Goal: Task Accomplishment & Management: Complete application form

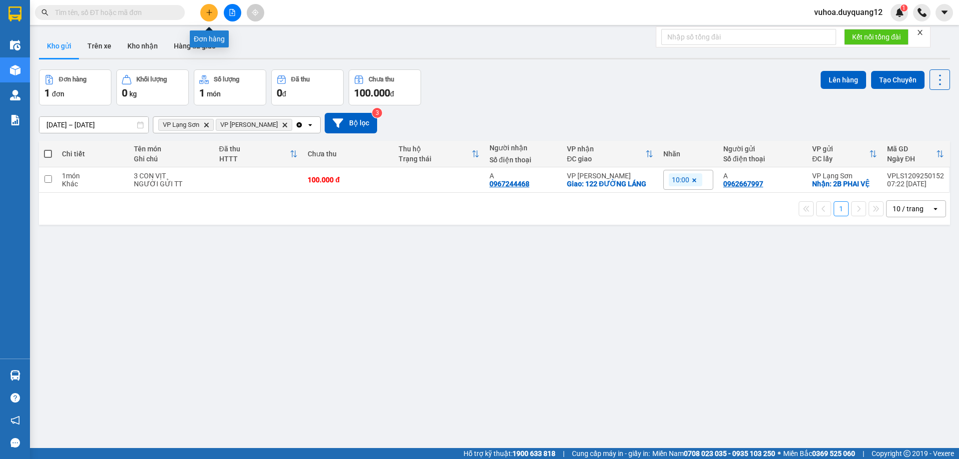
click at [207, 14] on icon "plus" at bounding box center [209, 12] width 7 height 7
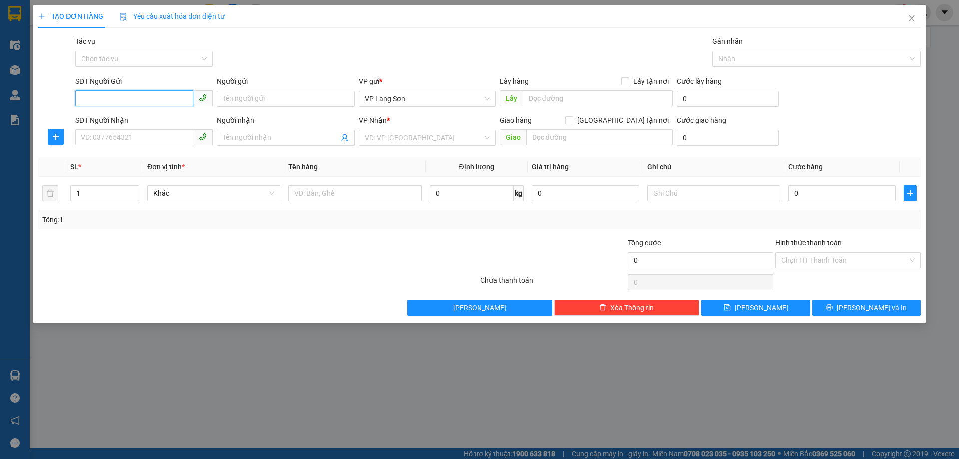
click at [104, 97] on input "SĐT Người Gửi" at bounding box center [134, 98] width 118 height 16
paste input "0913299406"
type input "0913299406"
drag, startPoint x: 625, startPoint y: 117, endPoint x: 585, endPoint y: 127, distance: 41.7
click at [572, 117] on input "[GEOGRAPHIC_DATA] tận nơi" at bounding box center [568, 119] width 7 height 7
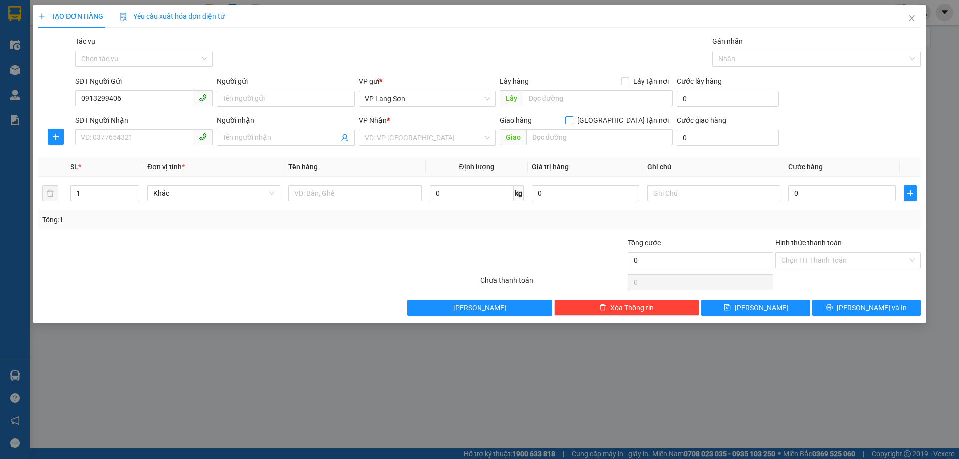
checkbox input "true"
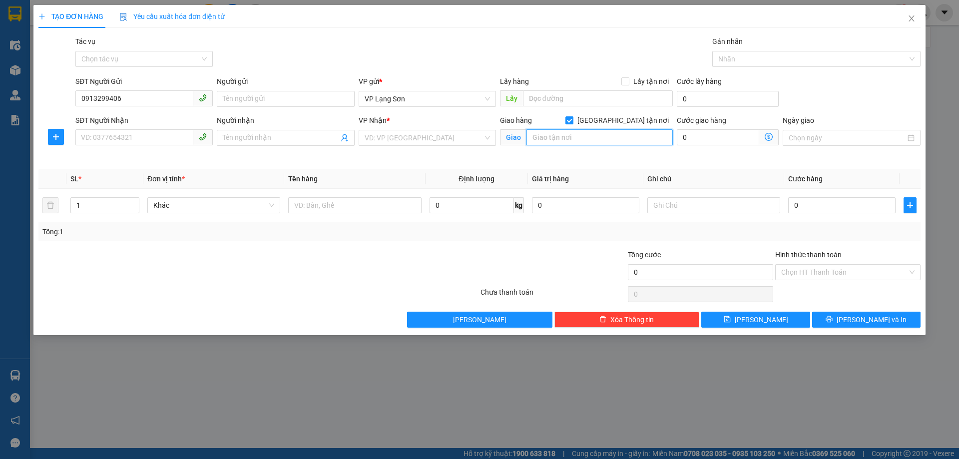
click at [567, 135] on input "text" at bounding box center [599, 137] width 146 height 16
type input "312 XÃ ĐÀN"
click at [816, 211] on input "0" at bounding box center [841, 205] width 107 height 16
type input "1"
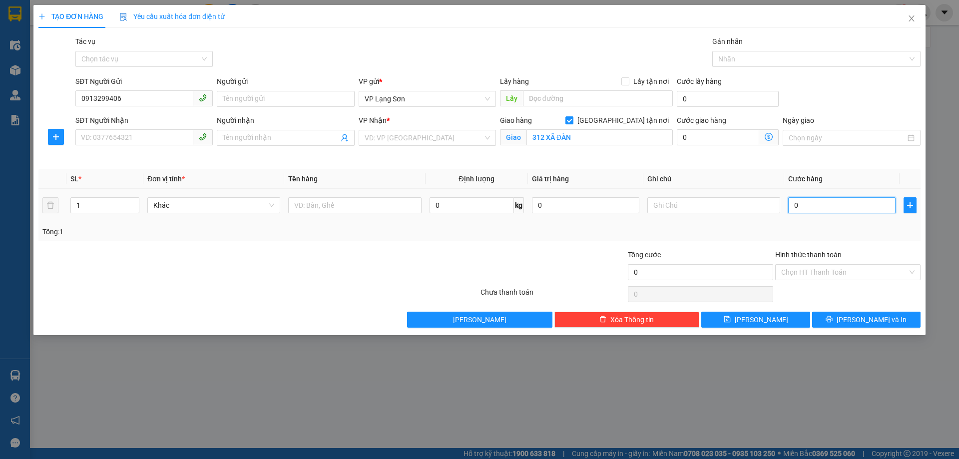
type input "1"
type input "15"
type input "150"
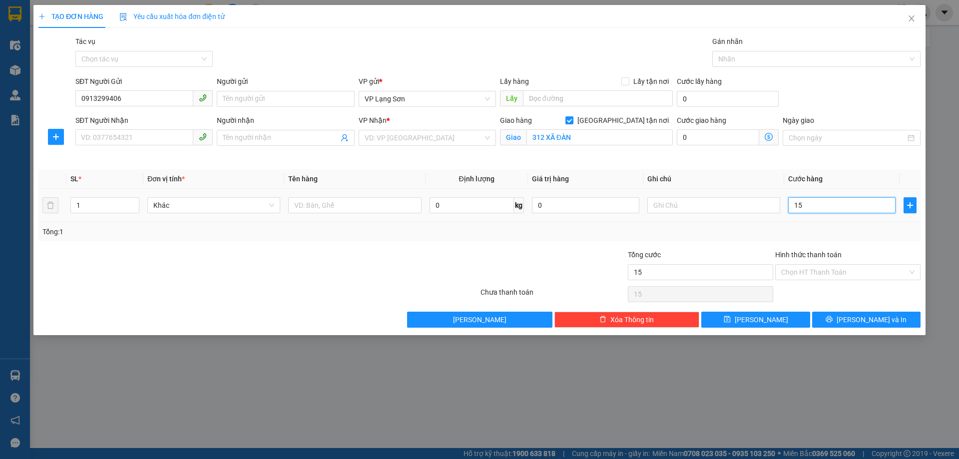
type input "150"
type input "150.000"
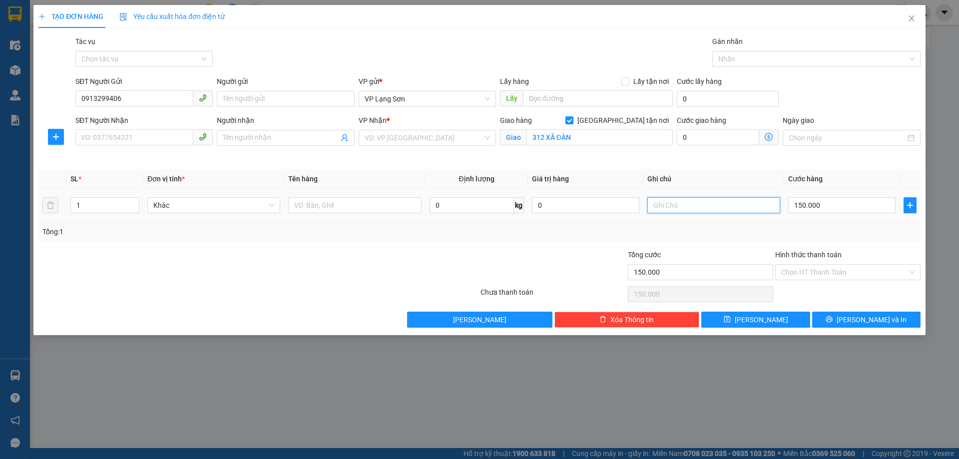
click at [709, 207] on input "text" at bounding box center [713, 205] width 133 height 16
type input "NG GỬI TT"
drag, startPoint x: 625, startPoint y: 80, endPoint x: 583, endPoint y: 99, distance: 45.8
click at [622, 83] on div "Lấy hàng Lấy tận nơi" at bounding box center [586, 81] width 173 height 11
click at [584, 98] on input "text" at bounding box center [598, 98] width 150 height 16
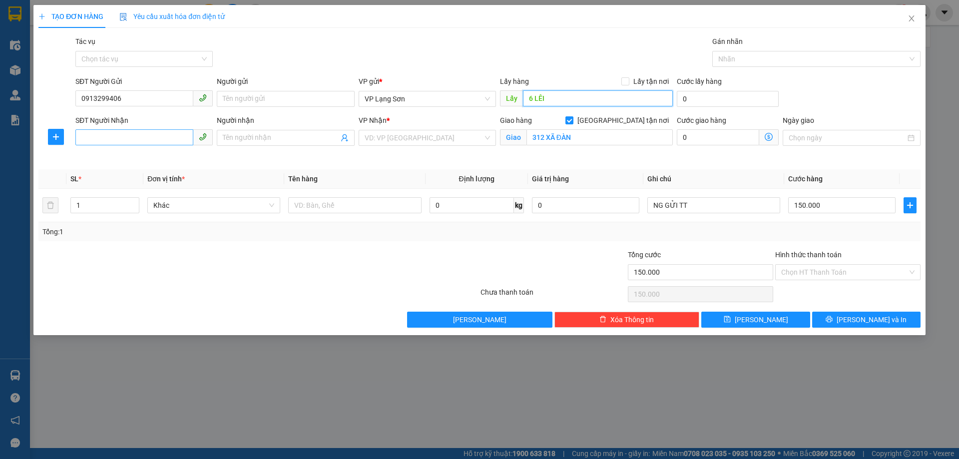
type input "6 LÊI"
click at [132, 138] on input "SĐT Người Nhận" at bounding box center [134, 137] width 118 height 16
type input "0934448282"
click at [83, 99] on input "0913299406" at bounding box center [134, 98] width 118 height 16
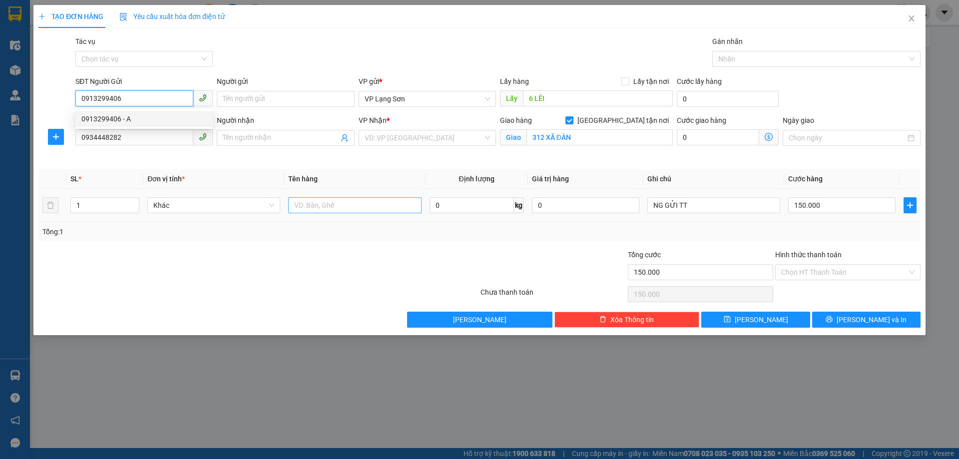
type input "0913299406"
click at [340, 202] on input "text" at bounding box center [354, 205] width 133 height 16
type input "2 THÙNG"
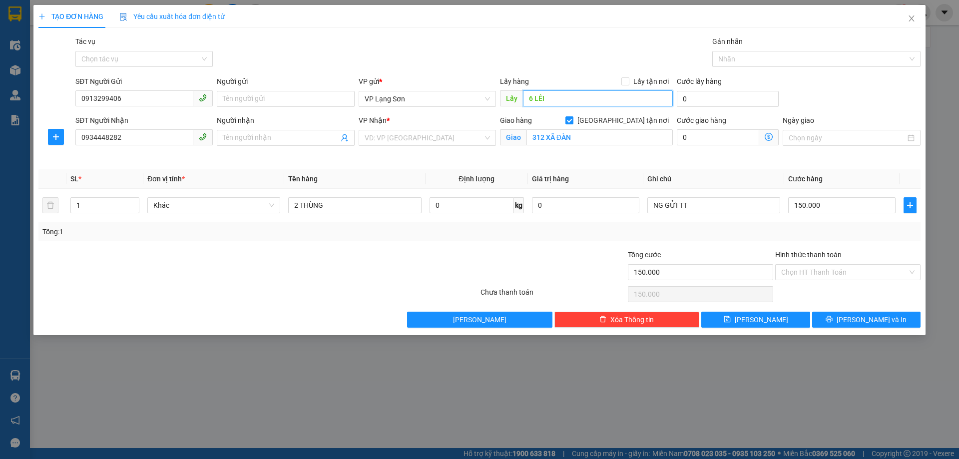
click at [559, 105] on input "6 LÊI" at bounding box center [598, 98] width 150 height 16
type input "6 [PERSON_NAME]"
drag, startPoint x: 390, startPoint y: 135, endPoint x: 390, endPoint y: 149, distance: 14.5
click at [390, 134] on input "search" at bounding box center [423, 137] width 118 height 15
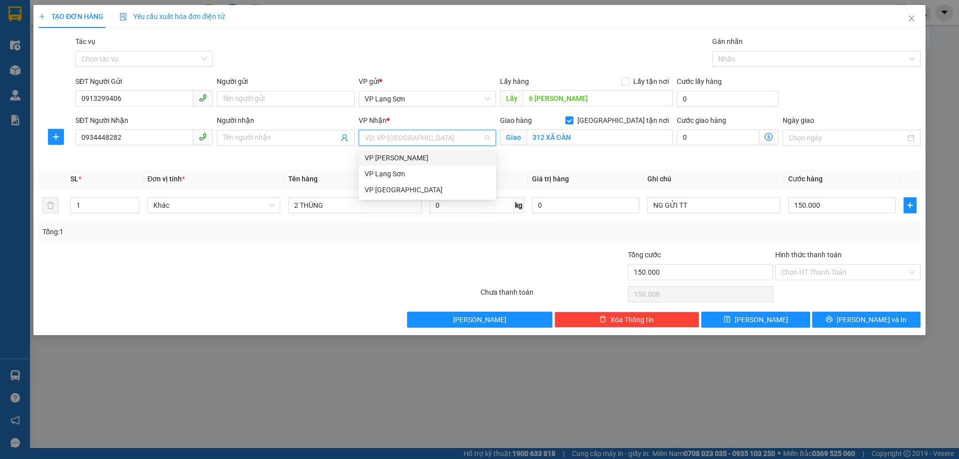
click at [393, 156] on div "VP [PERSON_NAME]" at bounding box center [426, 157] width 125 height 11
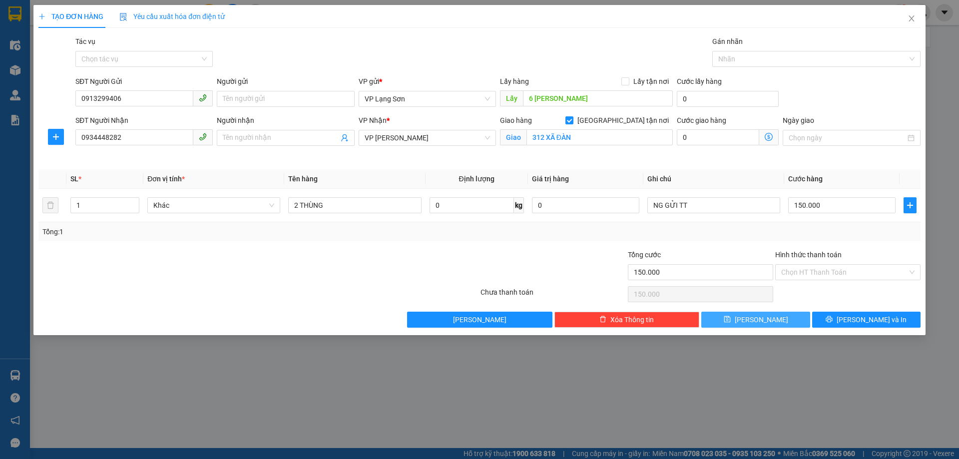
click at [774, 316] on button "[PERSON_NAME]" at bounding box center [755, 320] width 108 height 16
checkbox input "false"
type input "0"
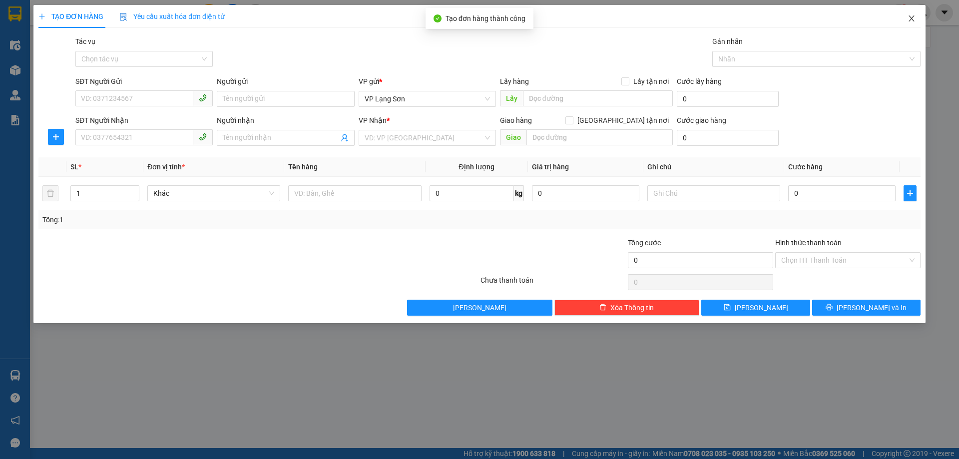
click at [912, 17] on icon "close" at bounding box center [911, 18] width 8 height 8
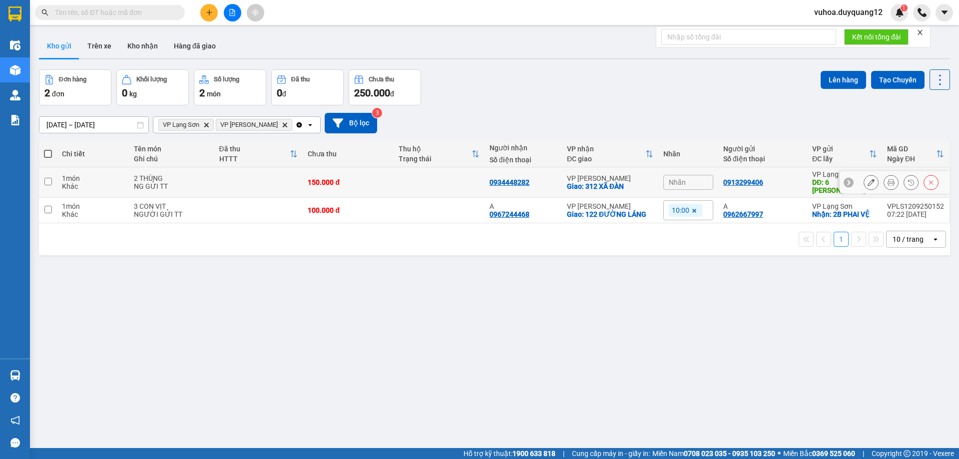
click at [867, 179] on icon at bounding box center [870, 182] width 7 height 7
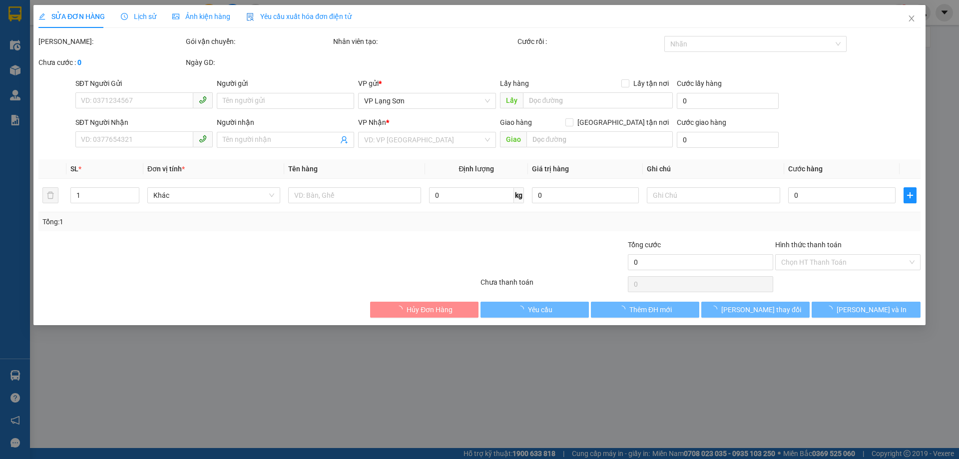
type input "0913299406"
type input "6 [PERSON_NAME]"
type input "0934448282"
checkbox input "true"
type input "312 XÃ ĐÀN"
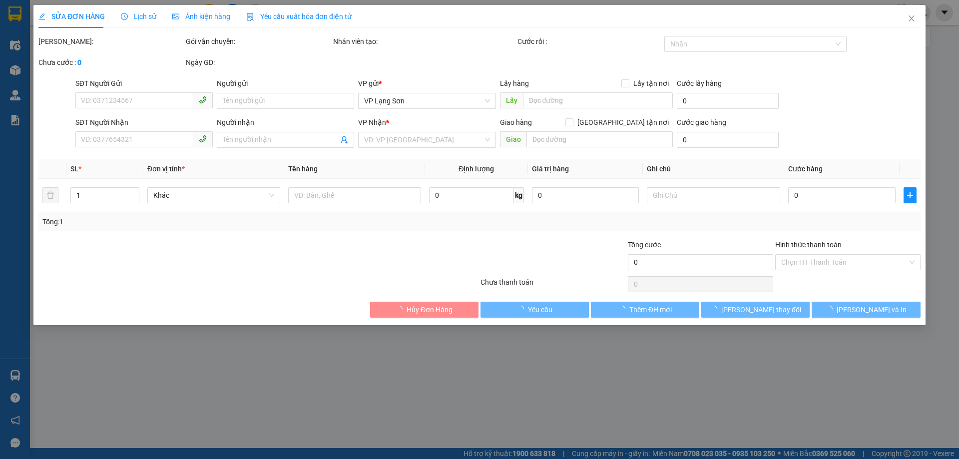
type input "150.000"
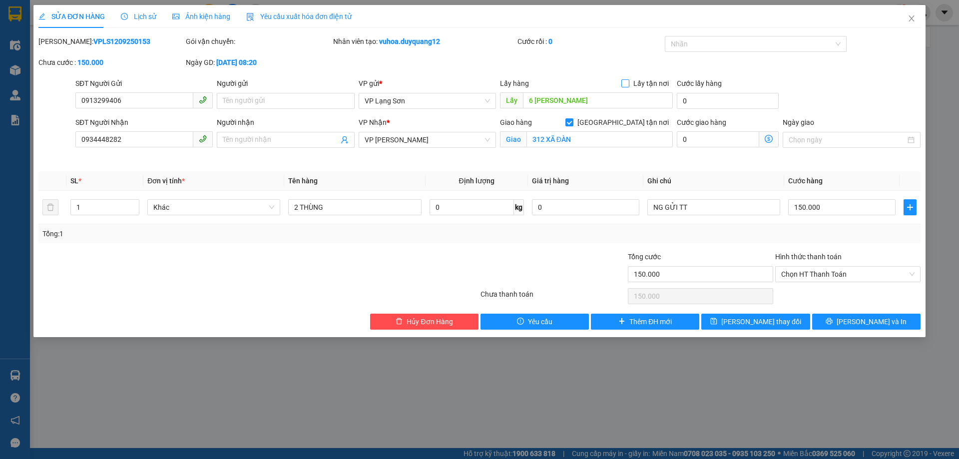
click at [627, 82] on input "Lấy tận nơi" at bounding box center [624, 82] width 7 height 7
checkbox input "true"
drag, startPoint x: 745, startPoint y: 324, endPoint x: 799, endPoint y: 313, distance: 55.5
click at [744, 325] on span "[PERSON_NAME] thay đổi" at bounding box center [761, 321] width 80 height 11
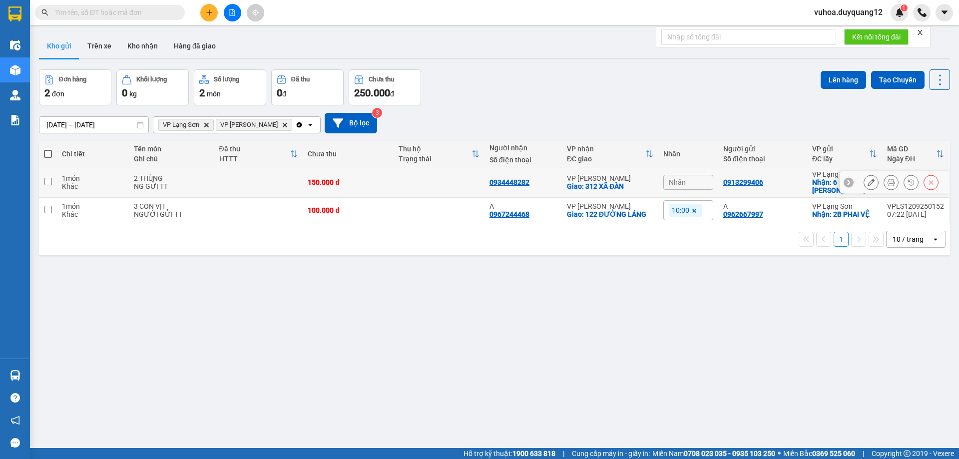
click at [845, 179] on icon at bounding box center [848, 182] width 7 height 7
drag, startPoint x: 716, startPoint y: 178, endPoint x: 838, endPoint y: 184, distance: 122.5
click at [859, 183] on tr "1 món Khác 2 THÙNG NG GỬI TT 150.000 đ 0934448282 VP Minh Khai Giao: 312 XÃ [GE…" at bounding box center [494, 182] width 911 height 30
checkbox input "true"
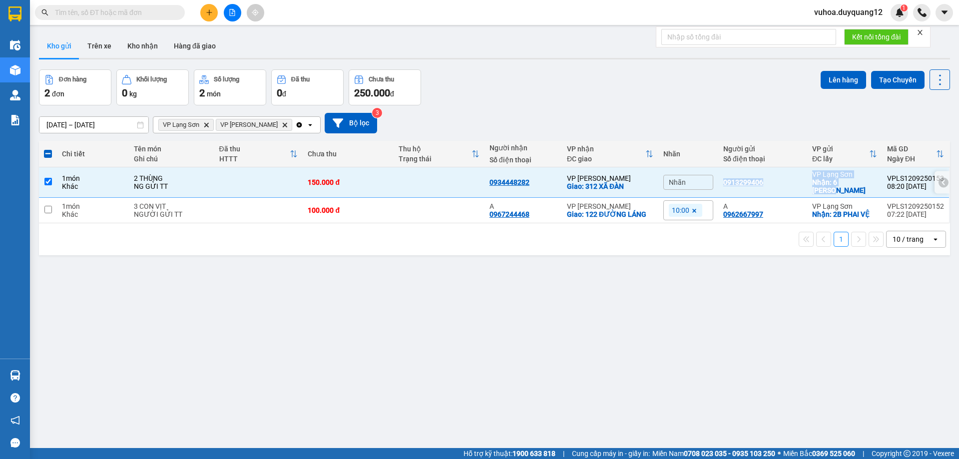
copy tr "0913299406 VP Lạng Sơn Nhận: 6 [PERSON_NAME]"
